Goal: Information Seeking & Learning: Understand process/instructions

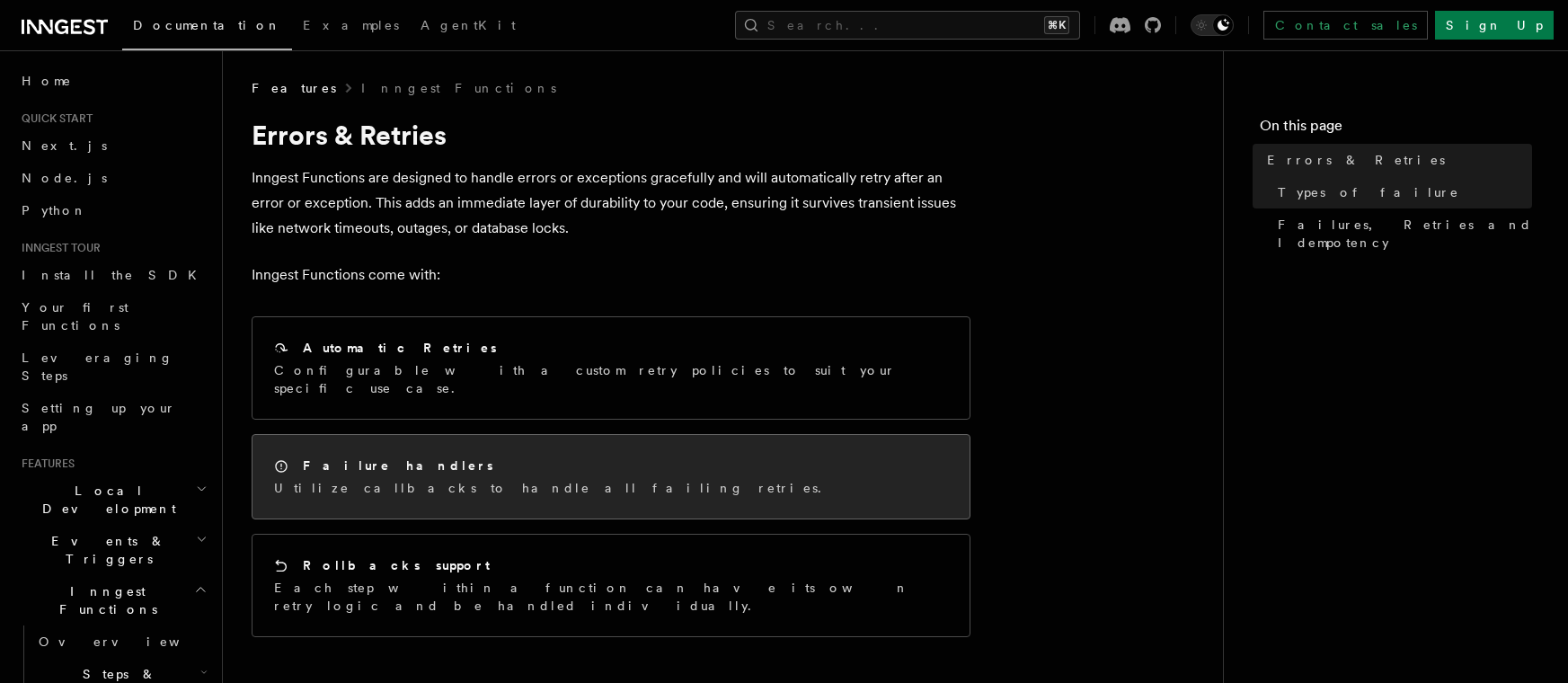
click at [372, 457] on h2 "Failure handlers" at bounding box center [398, 465] width 191 height 18
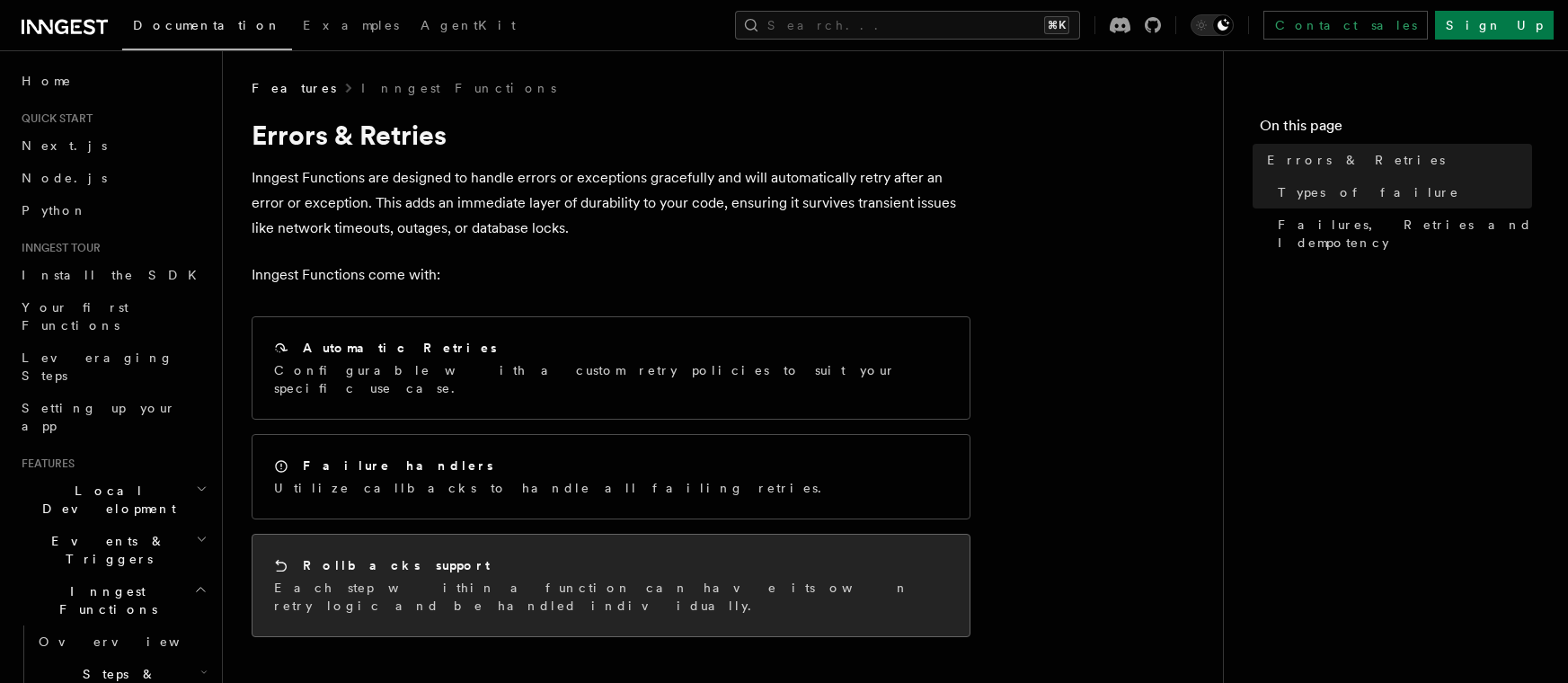
click at [400, 559] on div "Rollbacks support Each step within a function can have its own retry logic and …" at bounding box center [611, 585] width 674 height 59
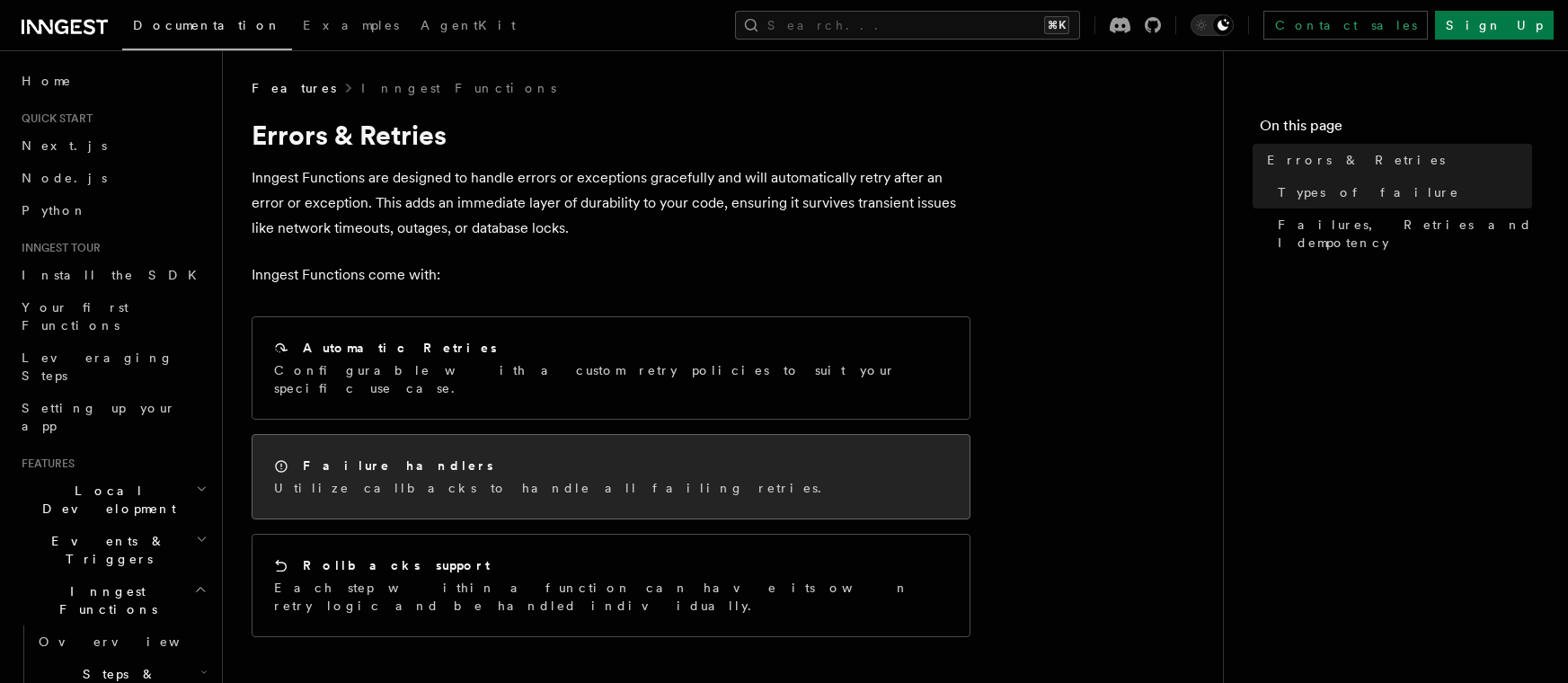
click at [413, 479] on p "Utilize callbacks to handle all failing retries." at bounding box center [554, 487] width 558 height 18
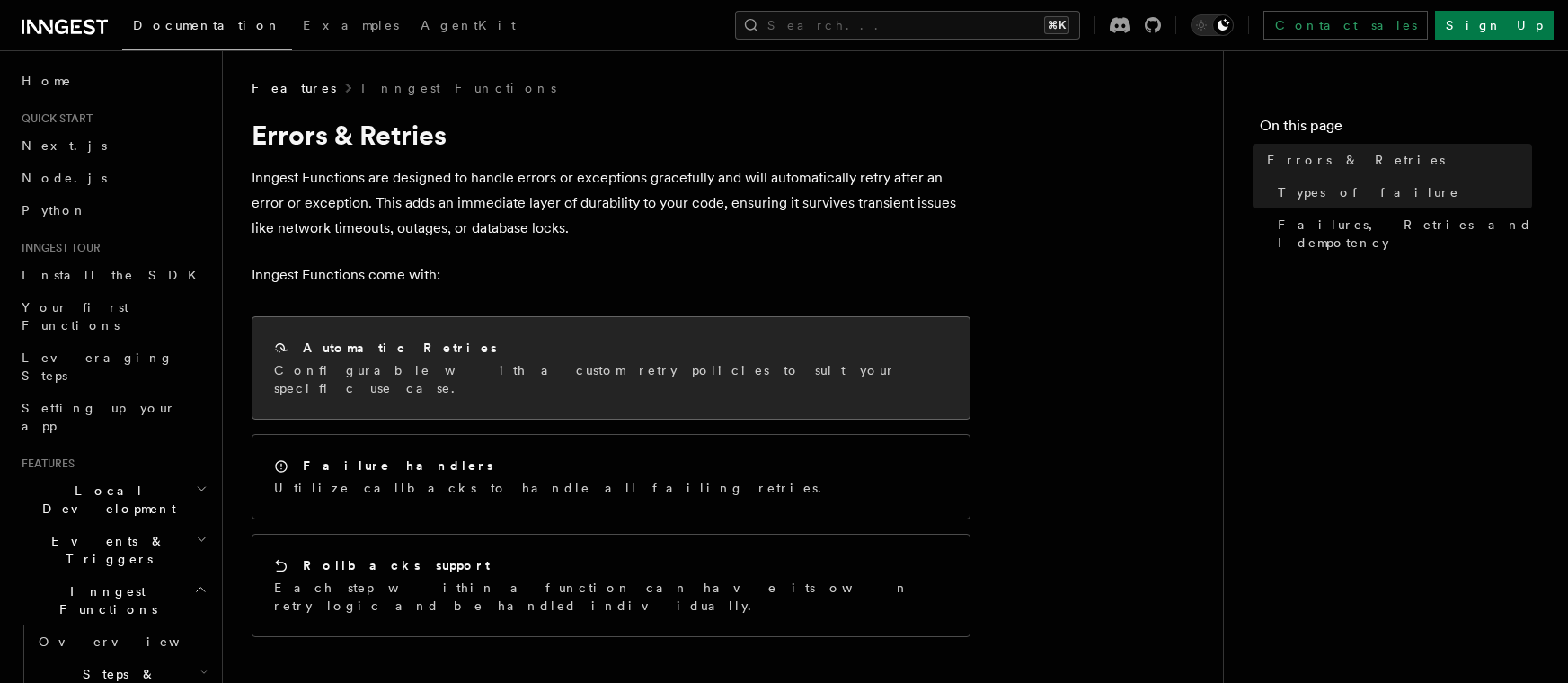
click at [444, 342] on div "Automatic Retries" at bounding box center [611, 348] width 674 height 19
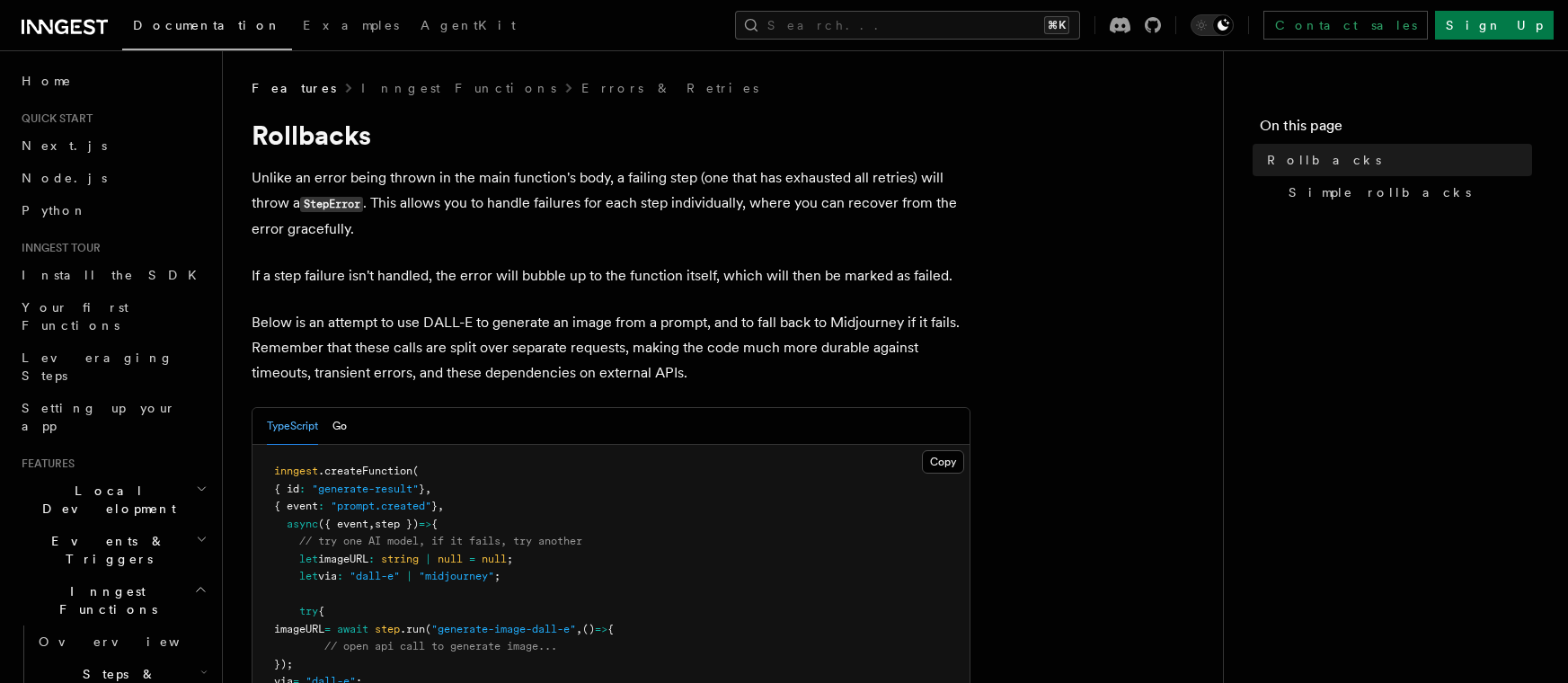
click at [656, 275] on p "If a step failure isn't handled, the error will bubble up to the function itsel…" at bounding box center [610, 275] width 719 height 25
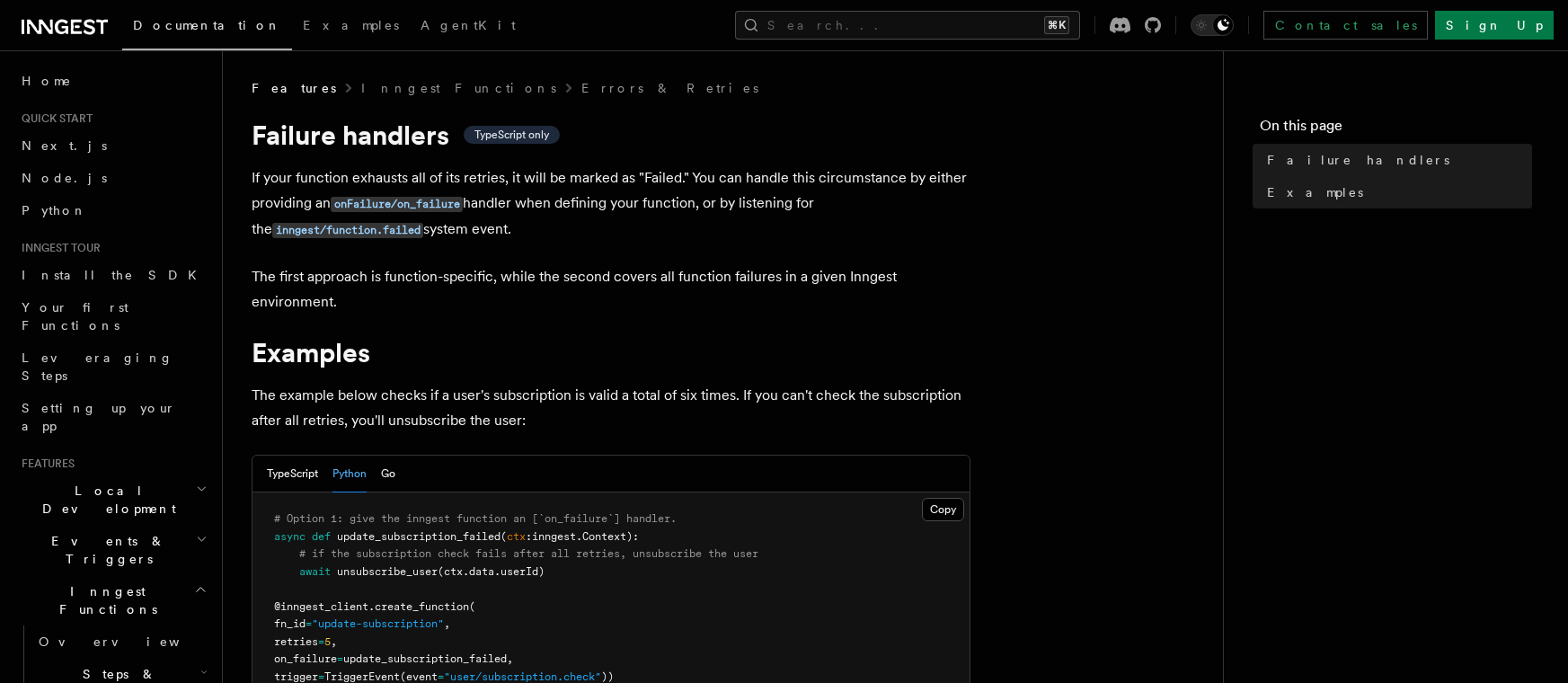
click at [876, 416] on p "The example below checks if a user's subscription is valid a total of six times…" at bounding box center [610, 408] width 719 height 50
